Goal: Task Accomplishment & Management: Complete application form

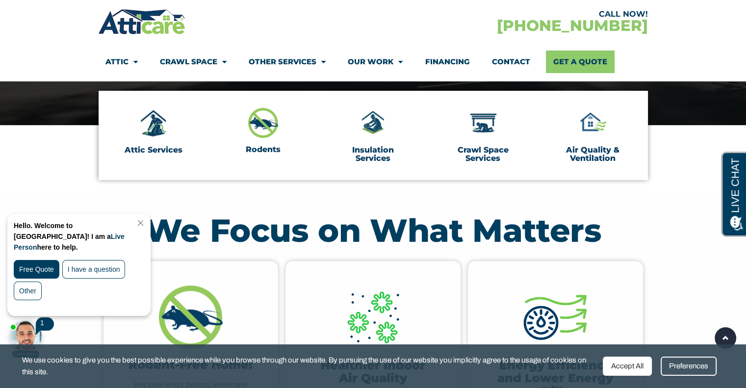
scroll to position [245, 0]
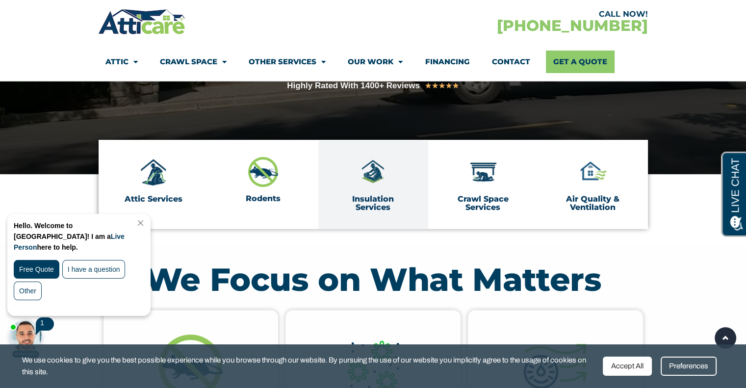
click at [370, 175] on img at bounding box center [373, 172] width 30 height 30
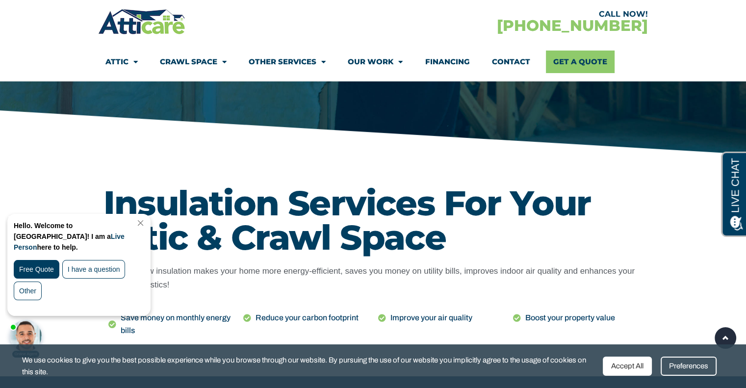
scroll to position [343, 0]
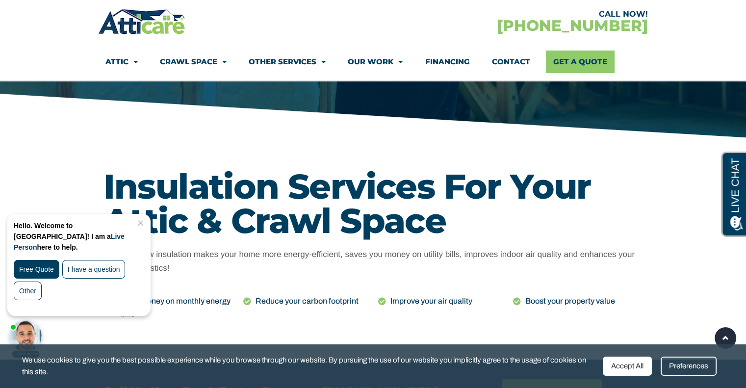
click at [146, 220] on link "Close Chat" at bounding box center [139, 222] width 13 height 7
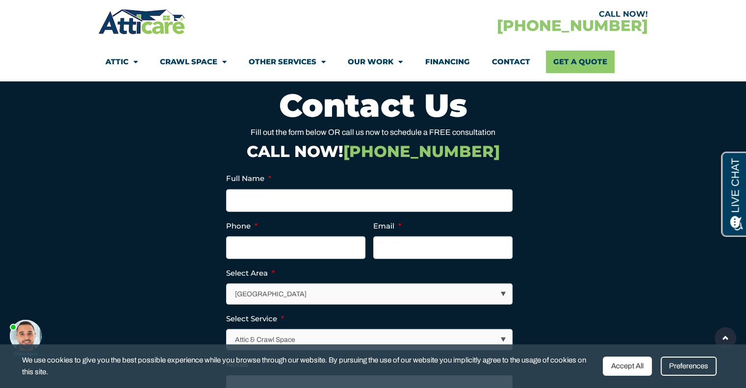
scroll to position [2943, 0]
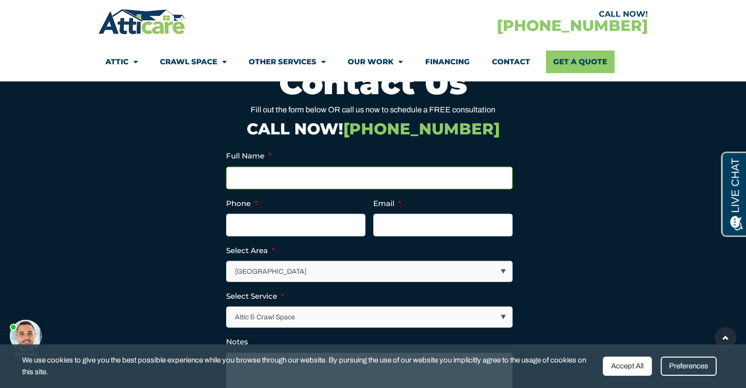
click at [341, 178] on input "Full Name *" at bounding box center [369, 178] width 286 height 23
type input "Jim F Quinn"
type input "7324313395"
type input "annmarqui@aol.com"
type input "(732) 431-3395"
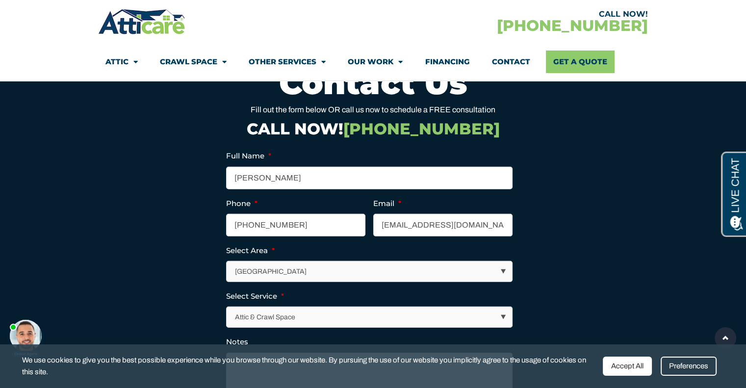
click at [504, 270] on select "Los Angeles Area San Francisco Bay Area New Jersey / New York Area Other Areas" at bounding box center [369, 271] width 285 height 20
select select "New Jersey / New York Area"
click at [227, 261] on select "Los Angeles Area San Francisco Bay Area New Jersey / New York Area Other Areas" at bounding box center [369, 271] width 285 height 20
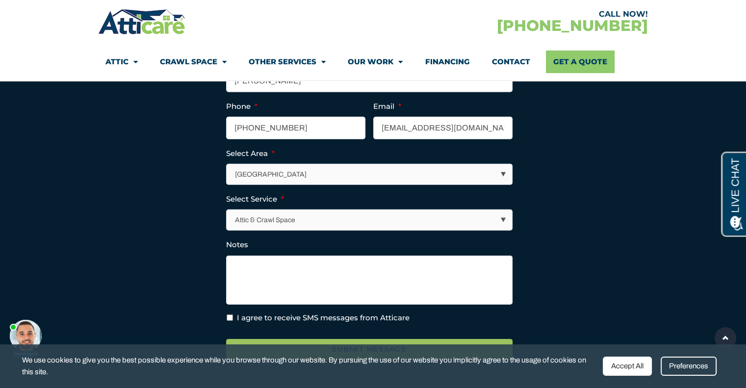
scroll to position [3041, 0]
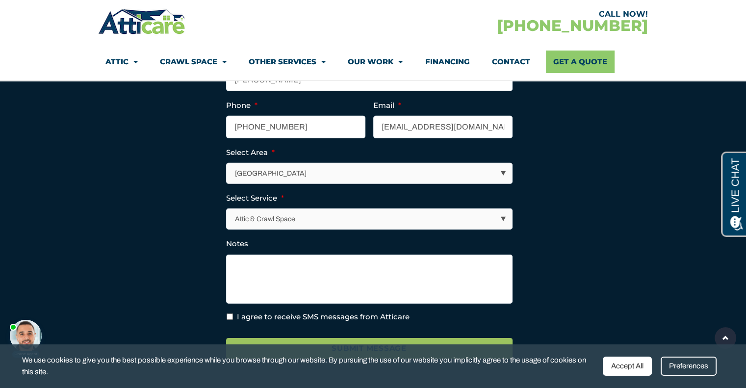
click at [503, 217] on select "Attic & Crawl Space Insulation Roofing Solar Energy Other Services" at bounding box center [369, 219] width 285 height 20
click at [227, 209] on select "Attic & Crawl Space Insulation Roofing Solar Energy Other Services" at bounding box center [369, 219] width 285 height 20
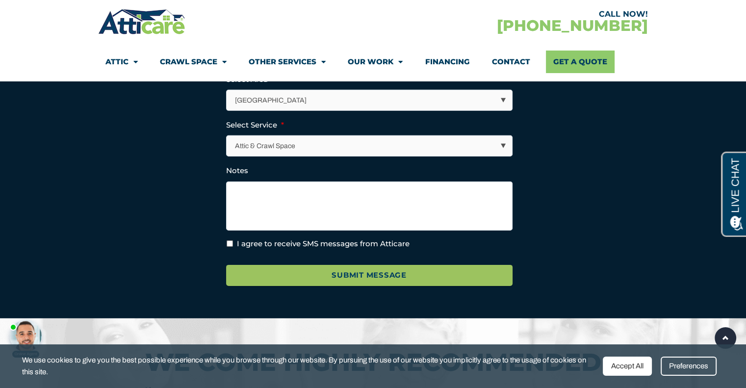
scroll to position [3139, 0]
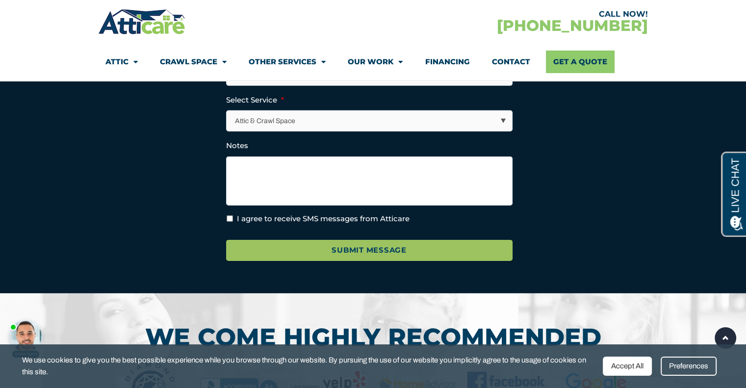
click at [229, 218] on input "I agree to receive SMS messages from Atticare" at bounding box center [230, 218] width 6 height 6
checkbox input "true"
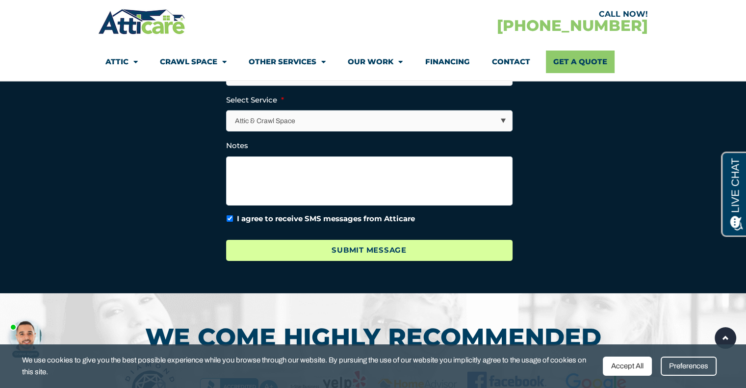
click at [277, 249] on input "Submit Message" at bounding box center [369, 250] width 286 height 21
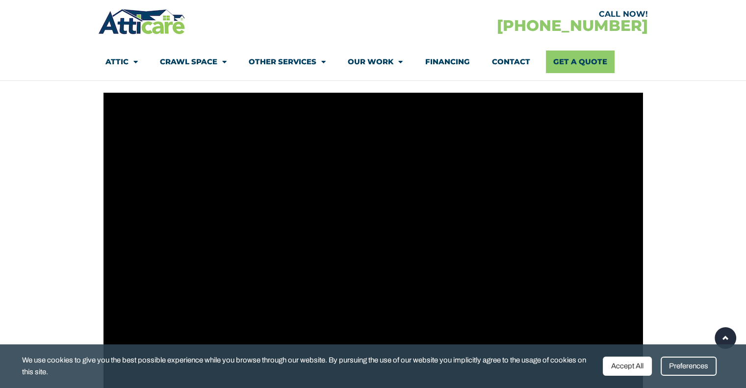
scroll to position [343, 0]
